Goal: Transaction & Acquisition: Download file/media

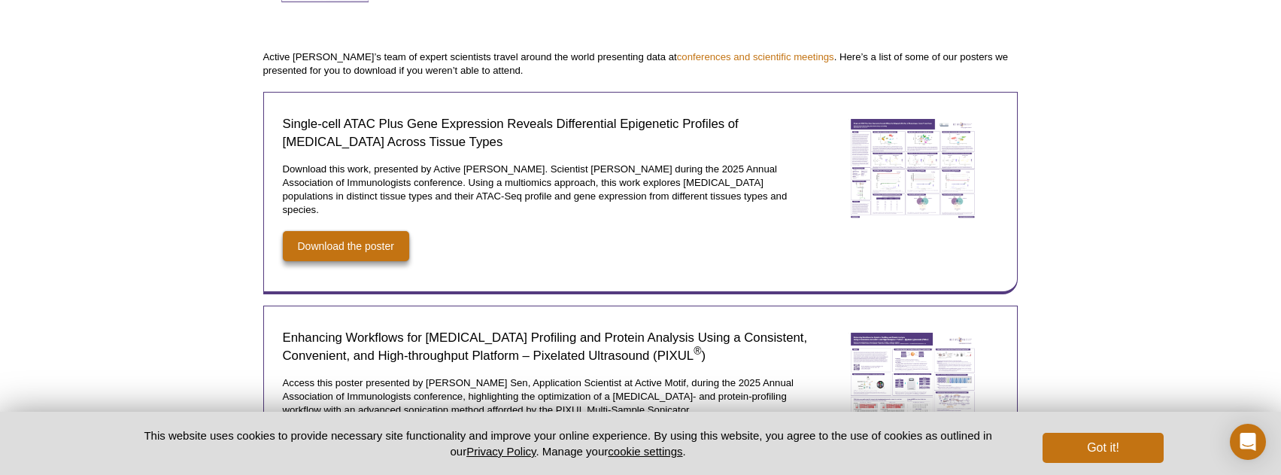
scroll to position [169, 0]
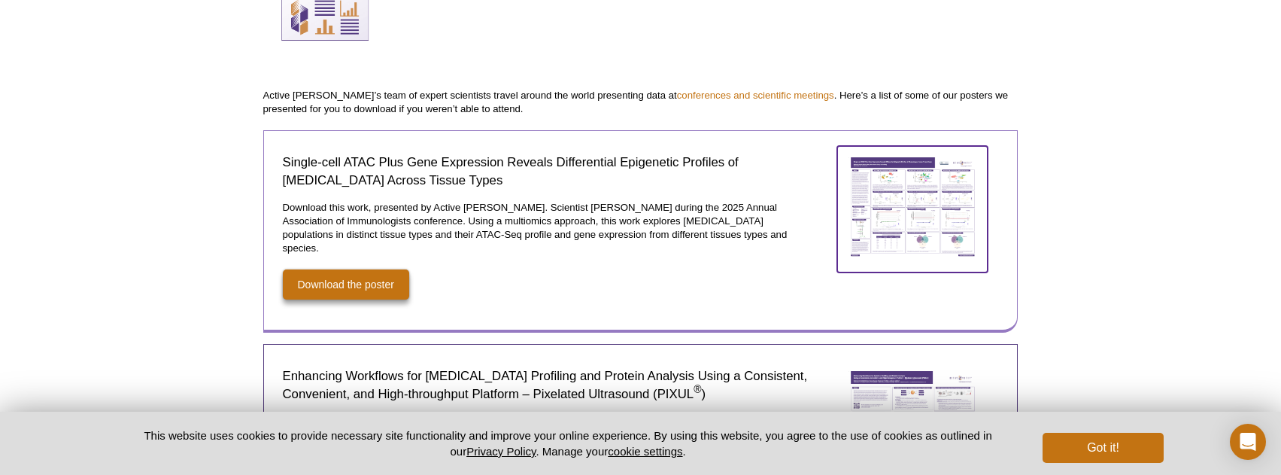
click at [920, 187] on img at bounding box center [913, 207] width 150 height 122
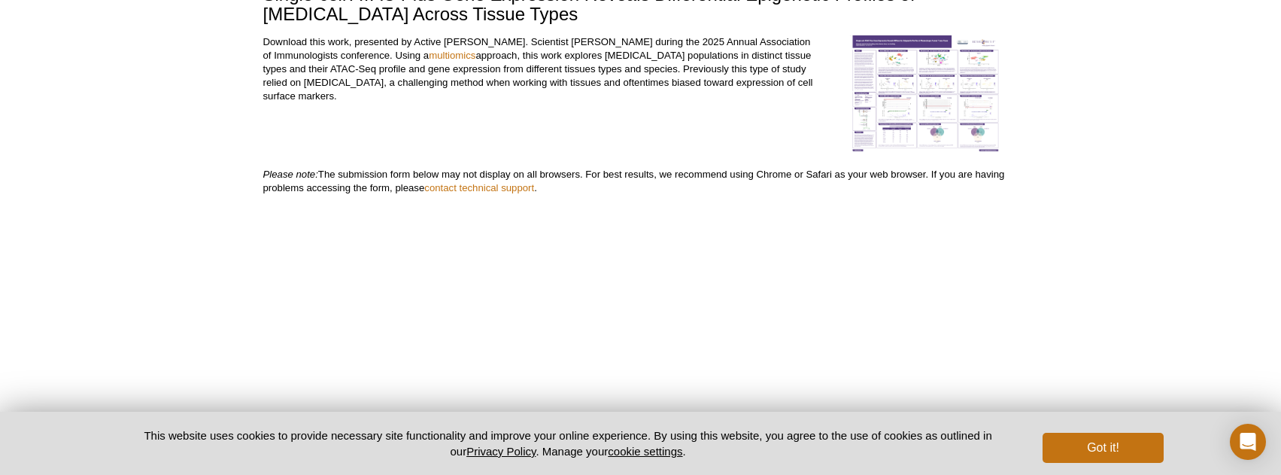
scroll to position [134, 0]
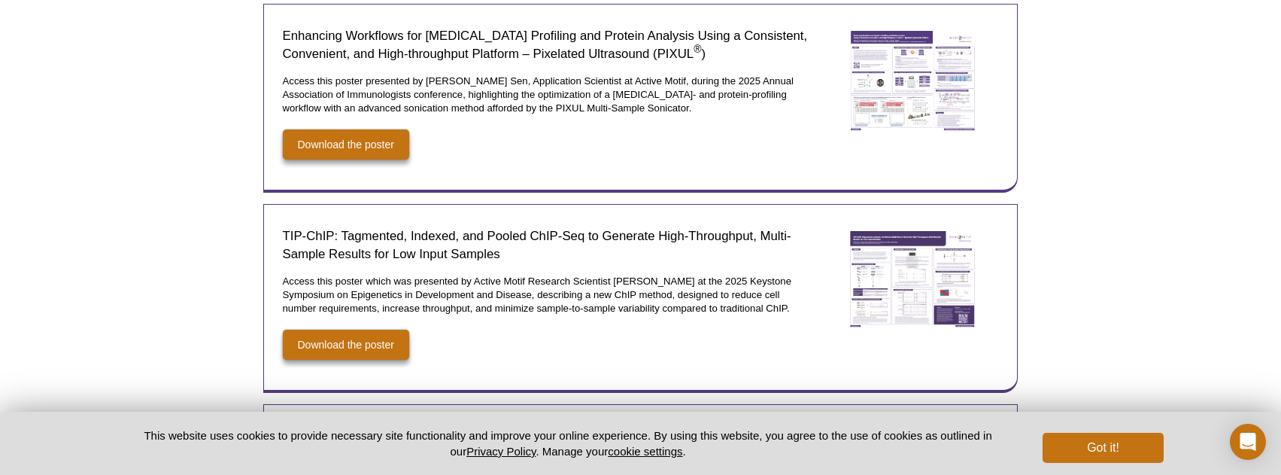
scroll to position [435, 0]
